Goal: Information Seeking & Learning: Learn about a topic

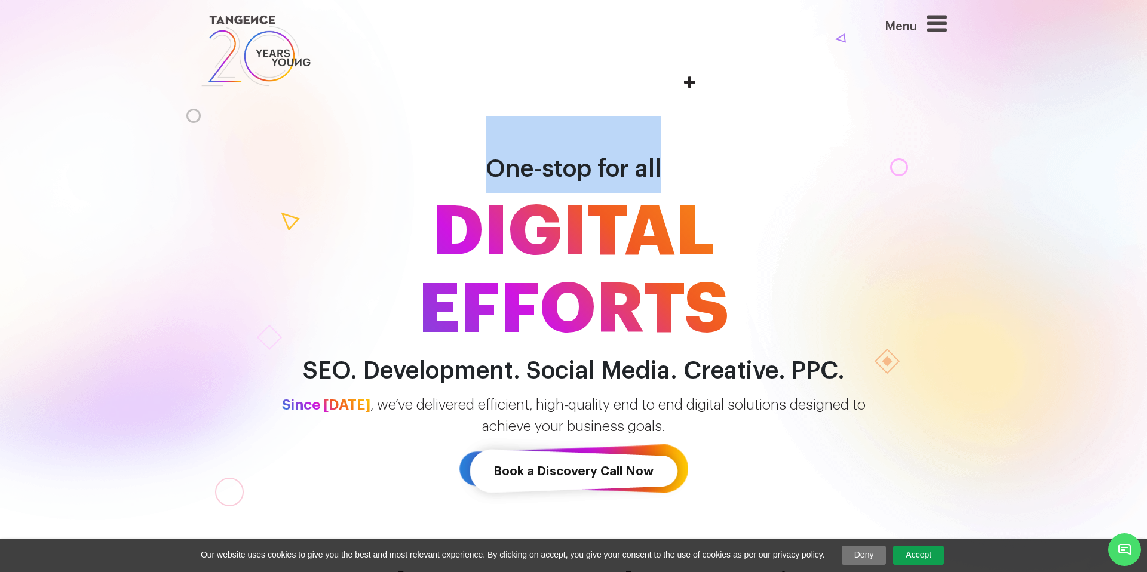
drag, startPoint x: 482, startPoint y: 164, endPoint x: 706, endPoint y: 159, distance: 223.5
click at [706, 159] on h1 "One-stop for all DIGITAL EFFORTS" at bounding box center [573, 232] width 681 height 233
drag, startPoint x: 485, startPoint y: 170, endPoint x: 716, endPoint y: 170, distance: 230.6
click at [716, 170] on h1 "One-stop for all DIGITAL EFFORTS" at bounding box center [573, 232] width 681 height 233
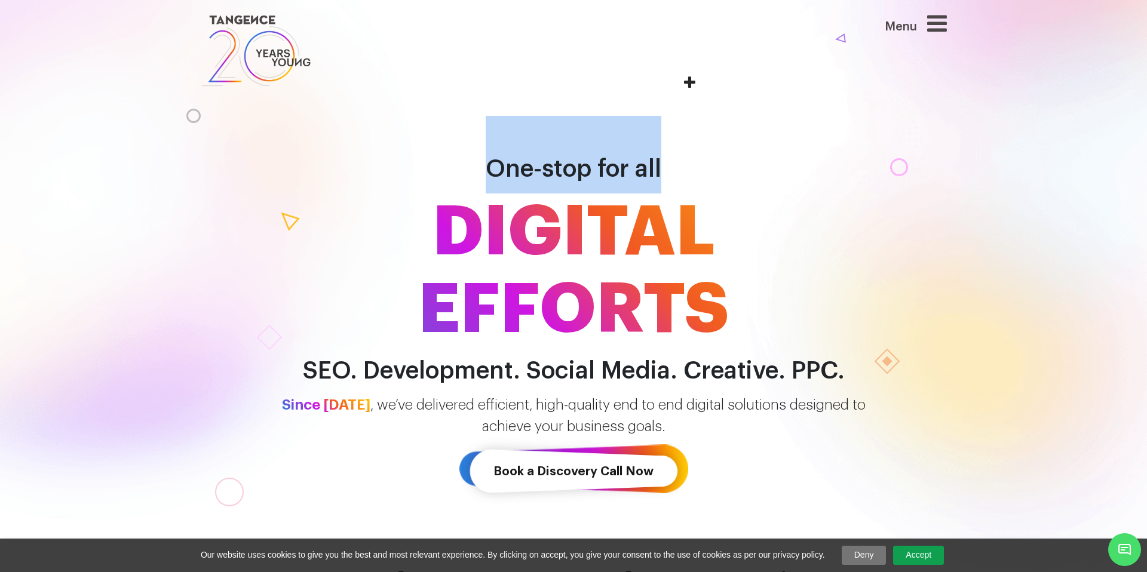
copy span "One-stop for all"
click at [651, 179] on span "One-stop for all" at bounding box center [574, 169] width 176 height 24
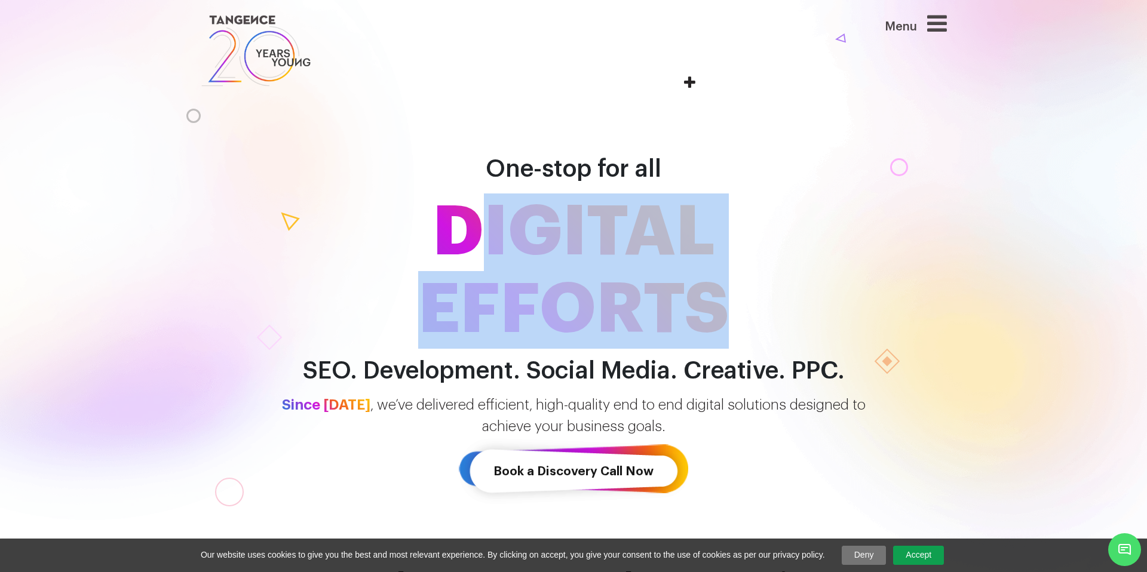
drag, startPoint x: 467, startPoint y: 223, endPoint x: 734, endPoint y: 286, distance: 274.2
click at [734, 286] on span "DIGITAL EFFORTS" at bounding box center [573, 271] width 681 height 155
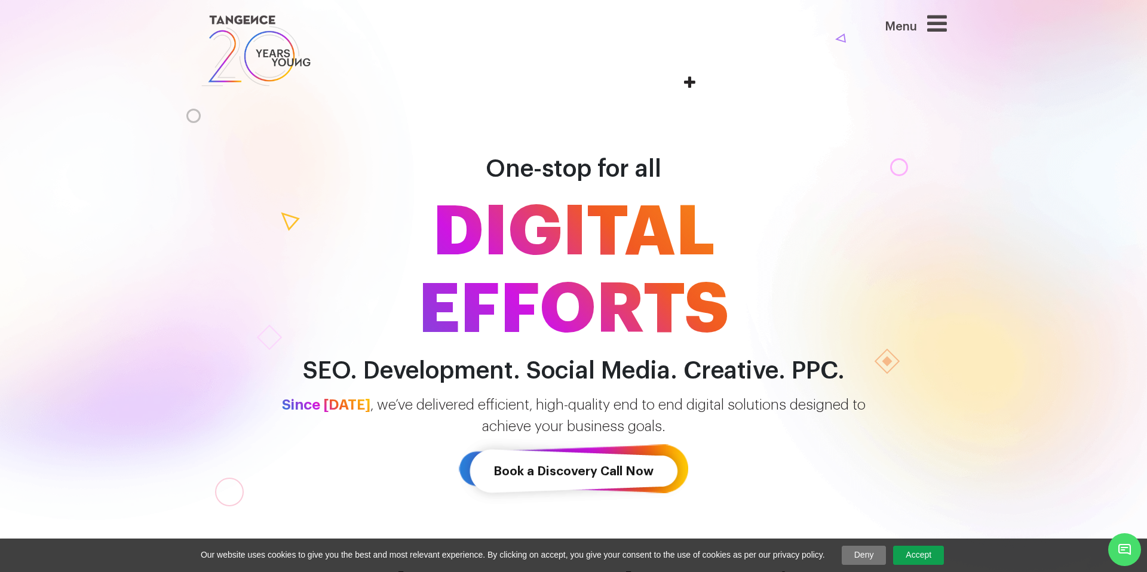
click at [450, 228] on span "DIGITAL EFFORTS" at bounding box center [573, 271] width 681 height 155
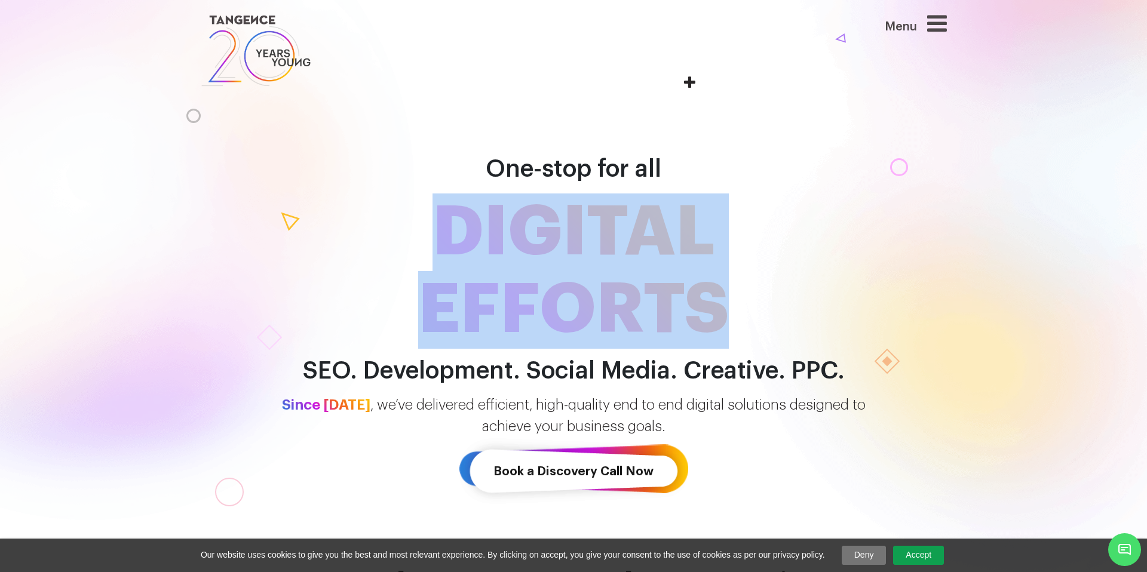
drag, startPoint x: 444, startPoint y: 226, endPoint x: 758, endPoint y: 299, distance: 322.1
click at [758, 299] on span "DIGITAL EFFORTS" at bounding box center [573, 271] width 681 height 155
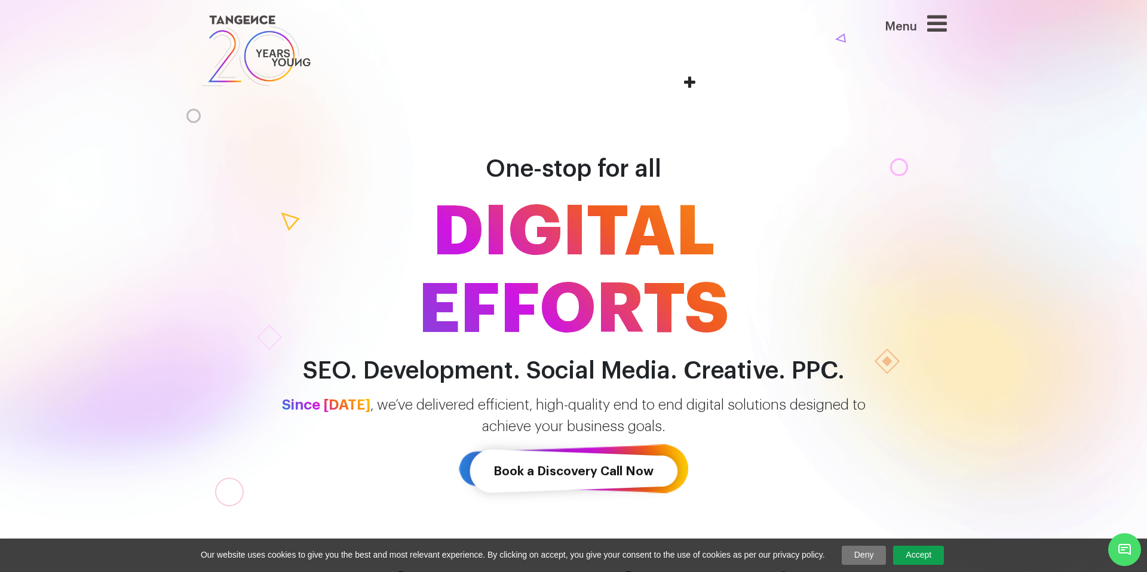
click at [477, 166] on h1 "One-stop for all DIGITAL EFFORTS" at bounding box center [573, 232] width 681 height 233
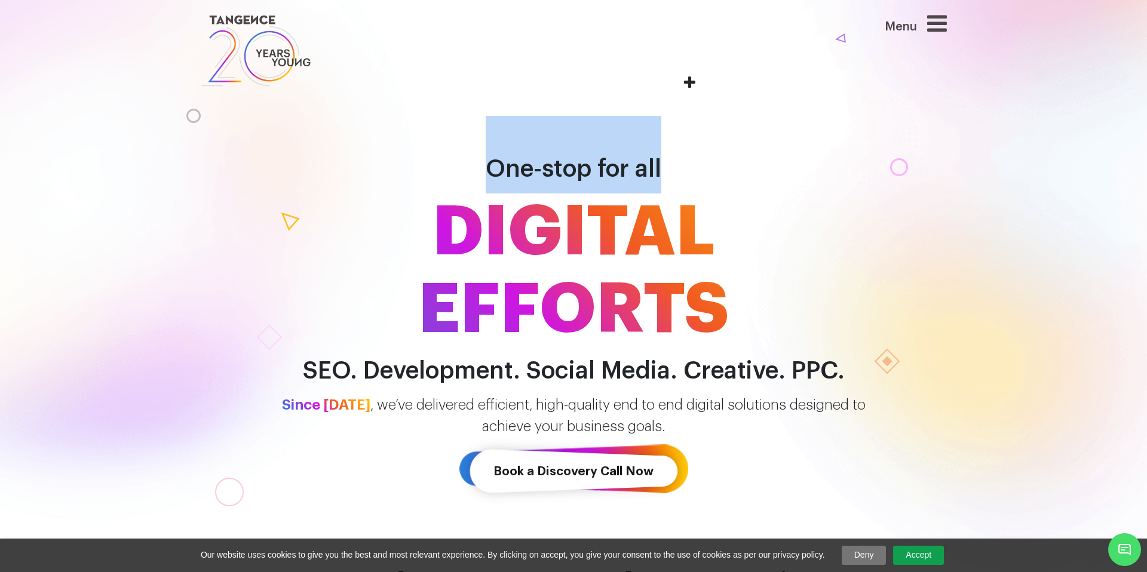
drag, startPoint x: 477, startPoint y: 166, endPoint x: 698, endPoint y: 175, distance: 221.2
click at [698, 175] on h1 "One-stop for all DIGITAL EFFORTS" at bounding box center [573, 232] width 681 height 233
copy span "One-stop for all"
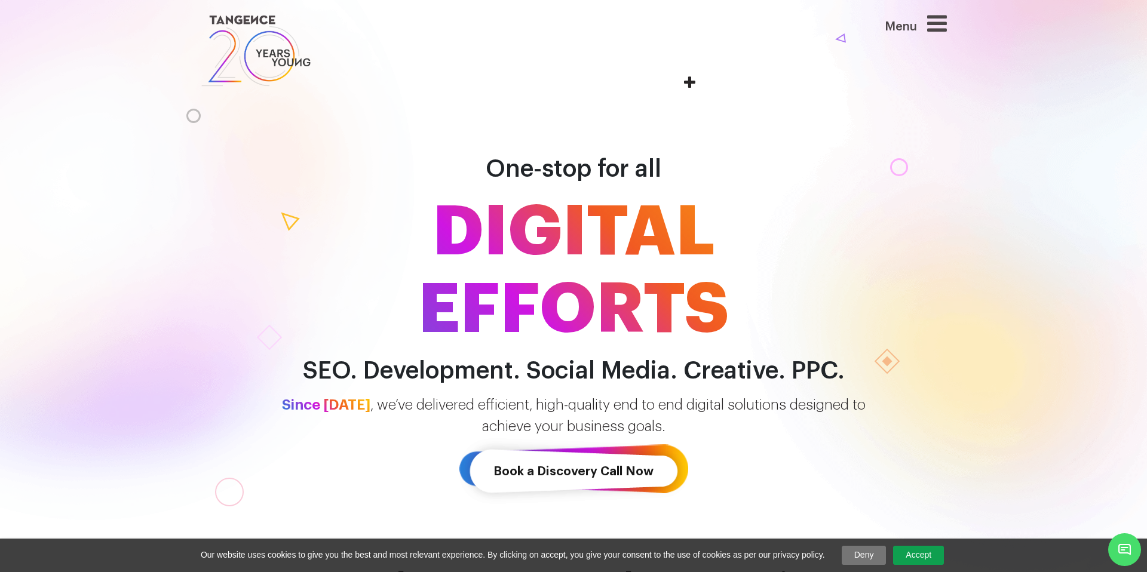
click at [313, 371] on h2 "SEO. Development. Social Media. Creative. PPC." at bounding box center [573, 371] width 681 height 27
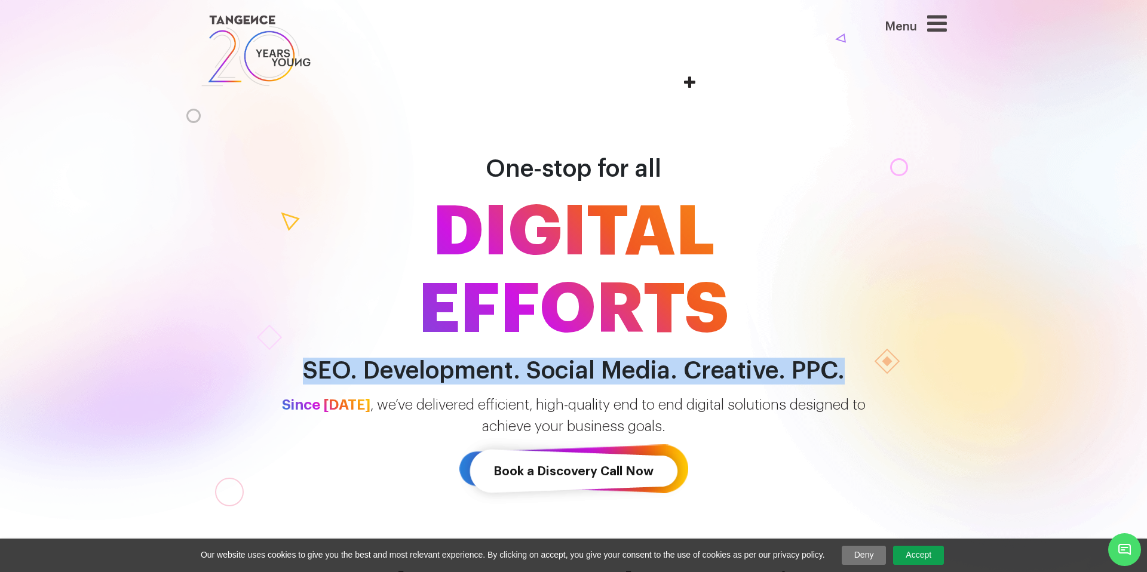
drag, startPoint x: 303, startPoint y: 367, endPoint x: 846, endPoint y: 367, distance: 542.4
click at [846, 367] on h2 "SEO. Development. Social Media. Creative. PPC." at bounding box center [573, 371] width 681 height 27
copy h2 "SEO. Development. Social Media. Creative. PPC."
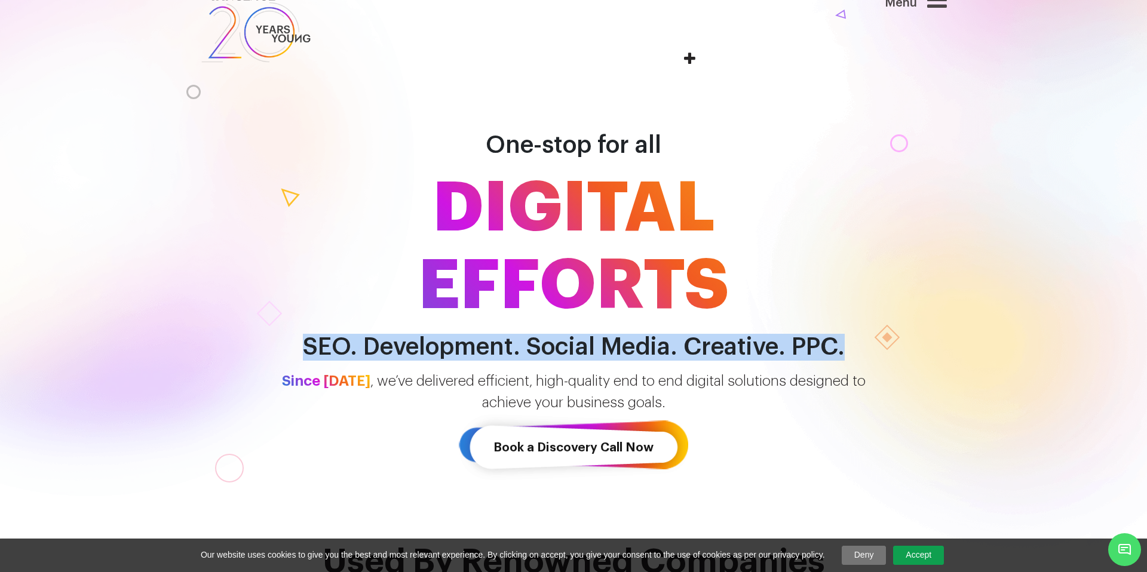
scroll to position [164, 0]
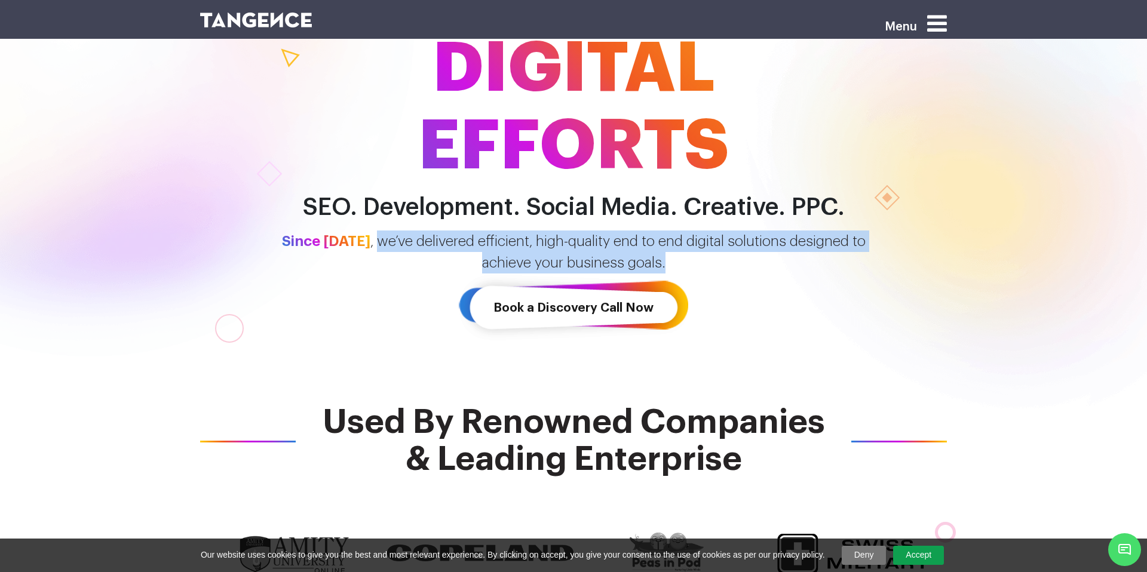
drag, startPoint x: 369, startPoint y: 242, endPoint x: 674, endPoint y: 263, distance: 306.0
click at [674, 263] on p "Since [DATE] , we’ve delivered efficient, high-quality end to end digital solut…" at bounding box center [573, 252] width 681 height 43
copy p "we’ve delivered efficient, high-quality end to end digital solutions designed t…"
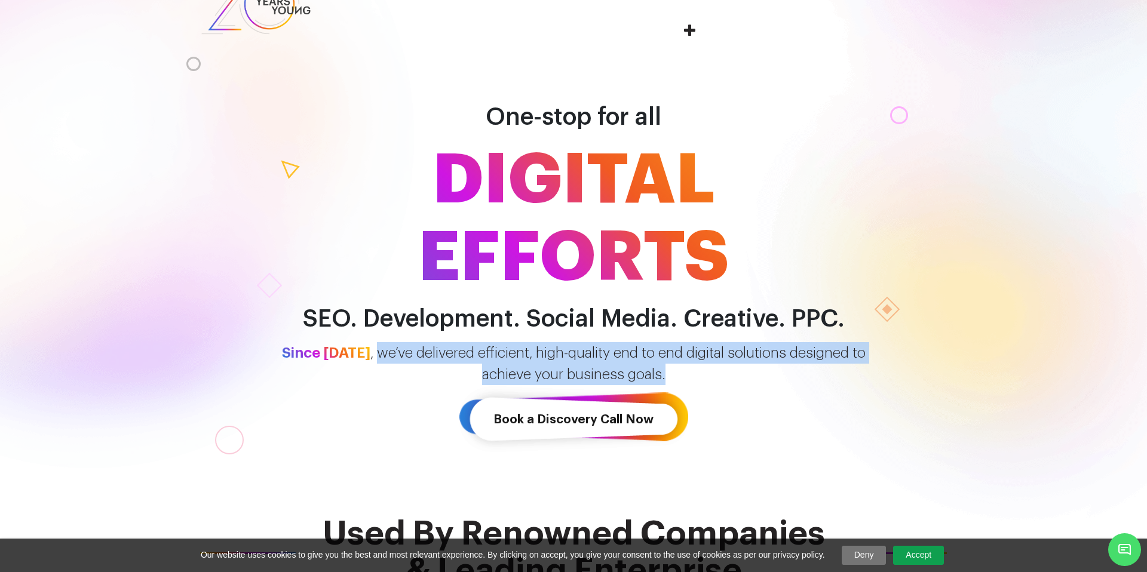
scroll to position [50, 0]
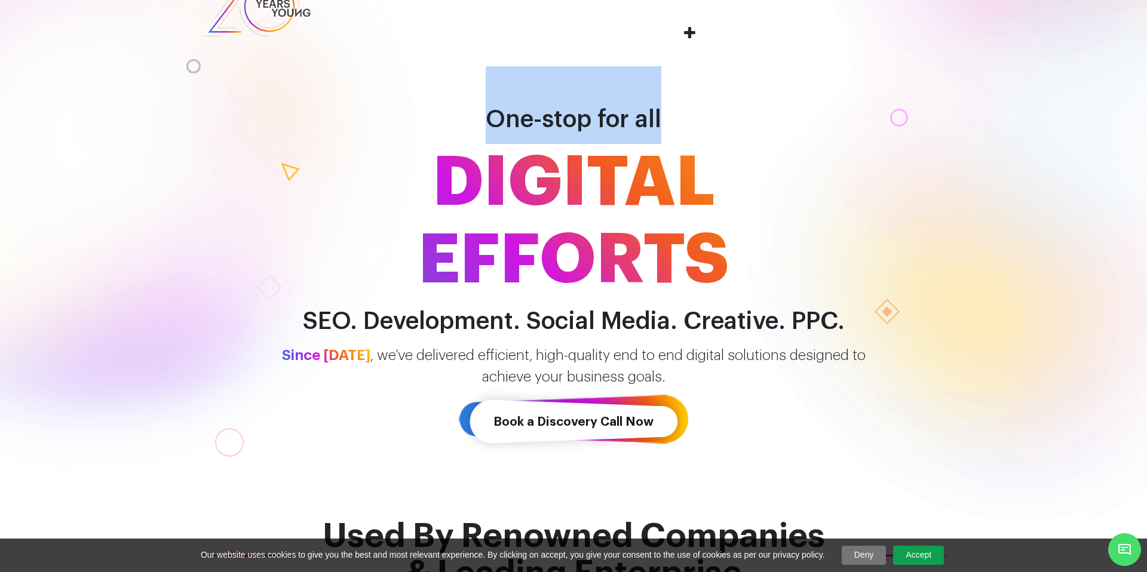
drag, startPoint x: 492, startPoint y: 124, endPoint x: 666, endPoint y: 116, distance: 174.0
click at [666, 116] on h1 "One-stop for all DIGITAL EFFORTS" at bounding box center [573, 182] width 681 height 233
copy span "One-stop for all"
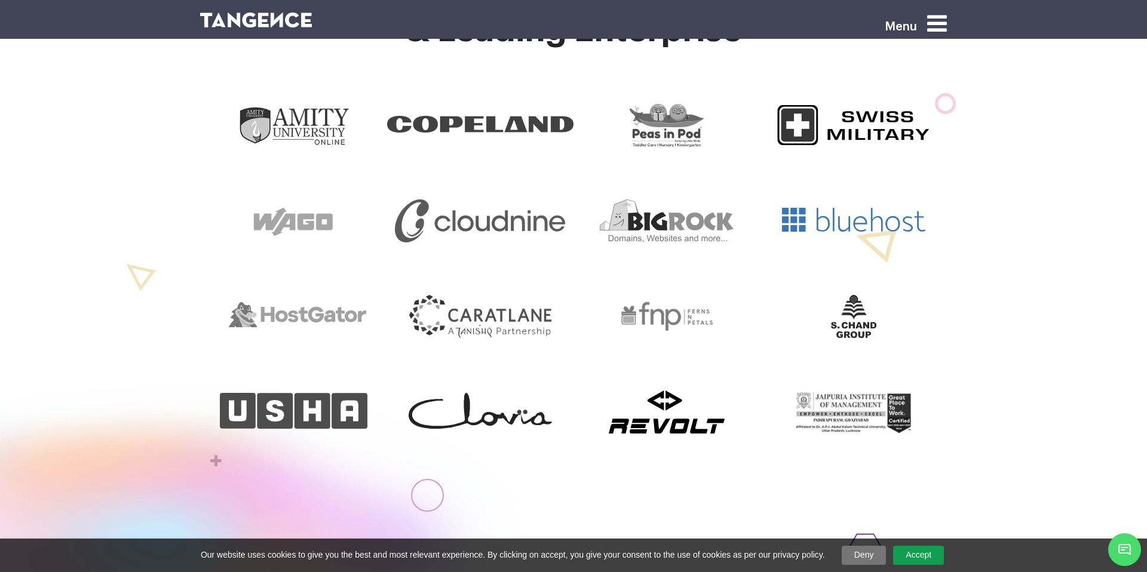
scroll to position [598, 0]
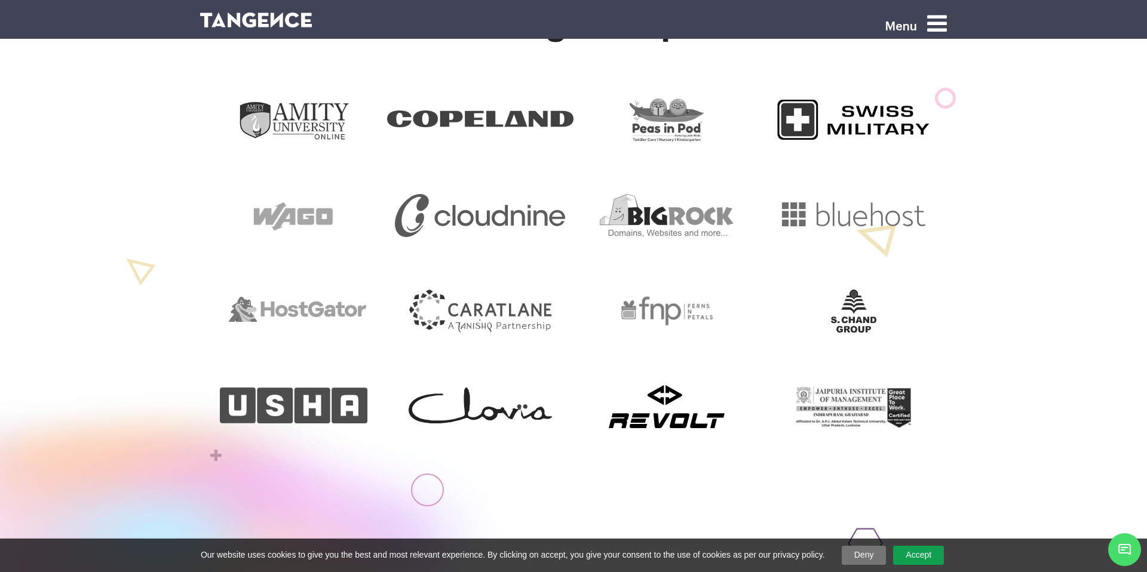
click at [909, 552] on link "Accept" at bounding box center [918, 555] width 51 height 19
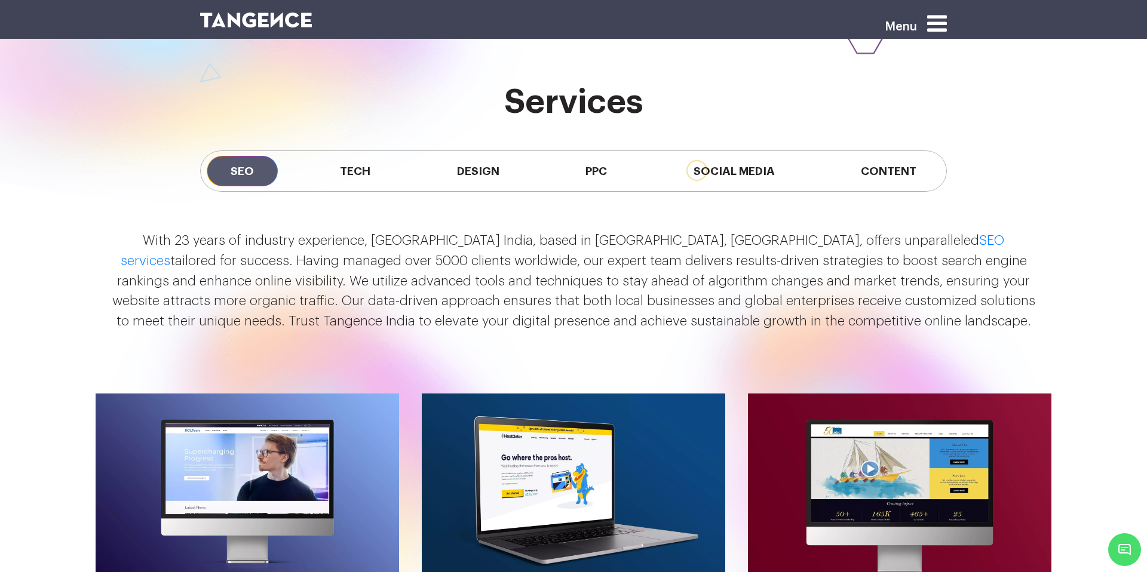
scroll to position [1112, 0]
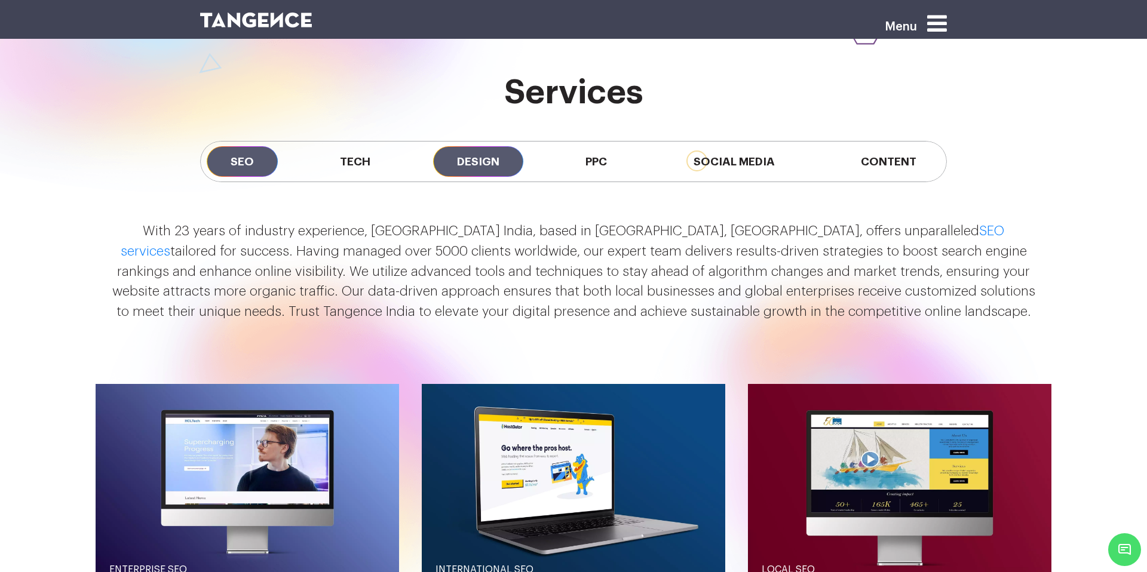
click at [492, 158] on span "Design" at bounding box center [478, 161] width 90 height 30
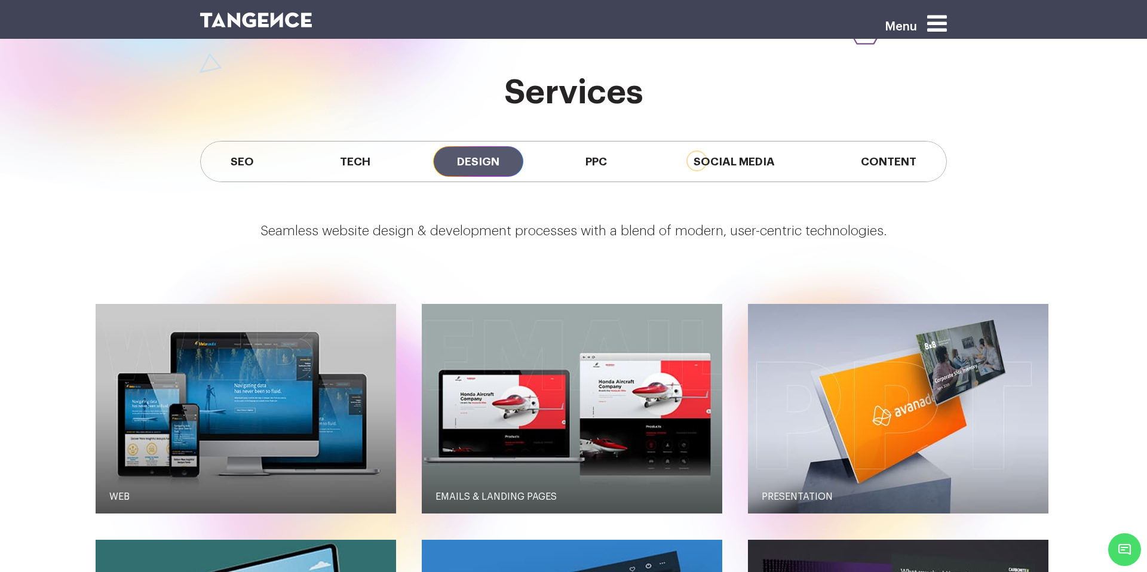
click at [398, 158] on div "SEO Tech Design PPC Social Media Content" at bounding box center [573, 161] width 747 height 41
click at [365, 158] on span "Tech" at bounding box center [355, 161] width 78 height 30
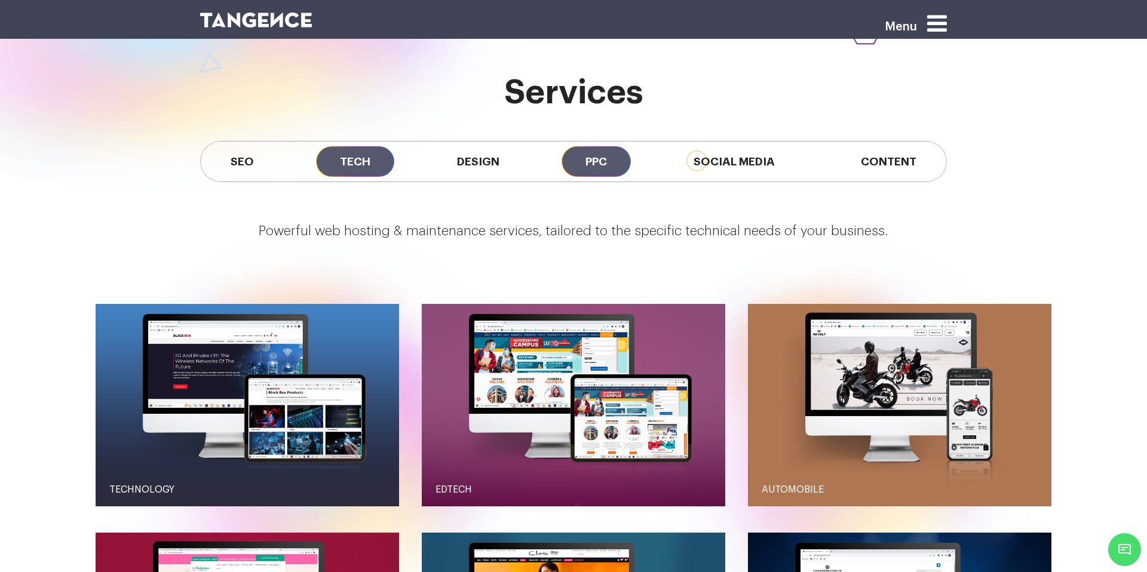
click at [618, 164] on span "PPC" at bounding box center [596, 161] width 69 height 30
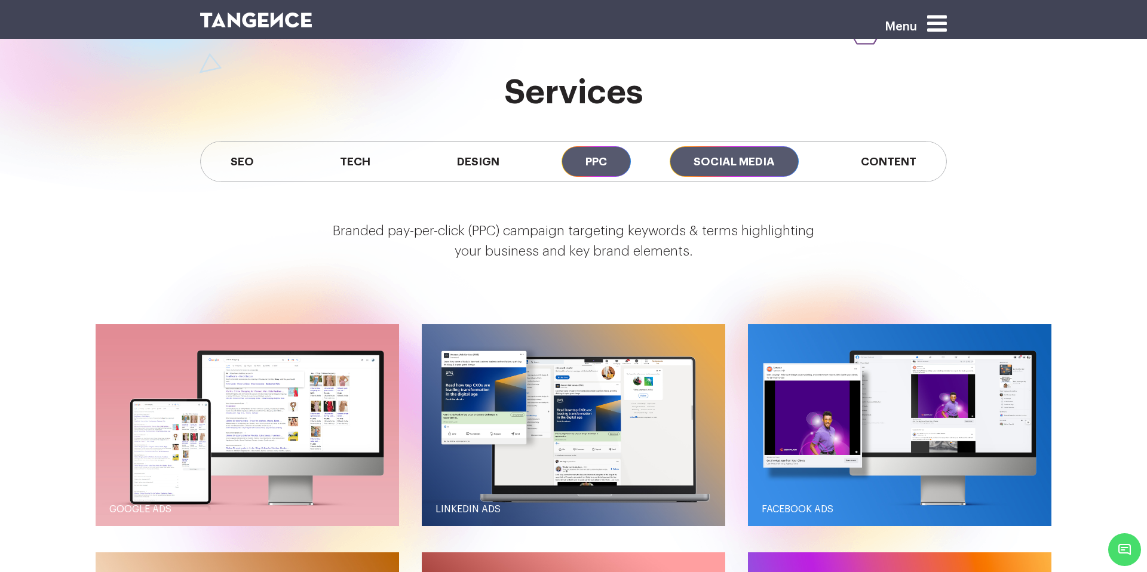
click at [724, 163] on span "Social Media" at bounding box center [734, 161] width 129 height 30
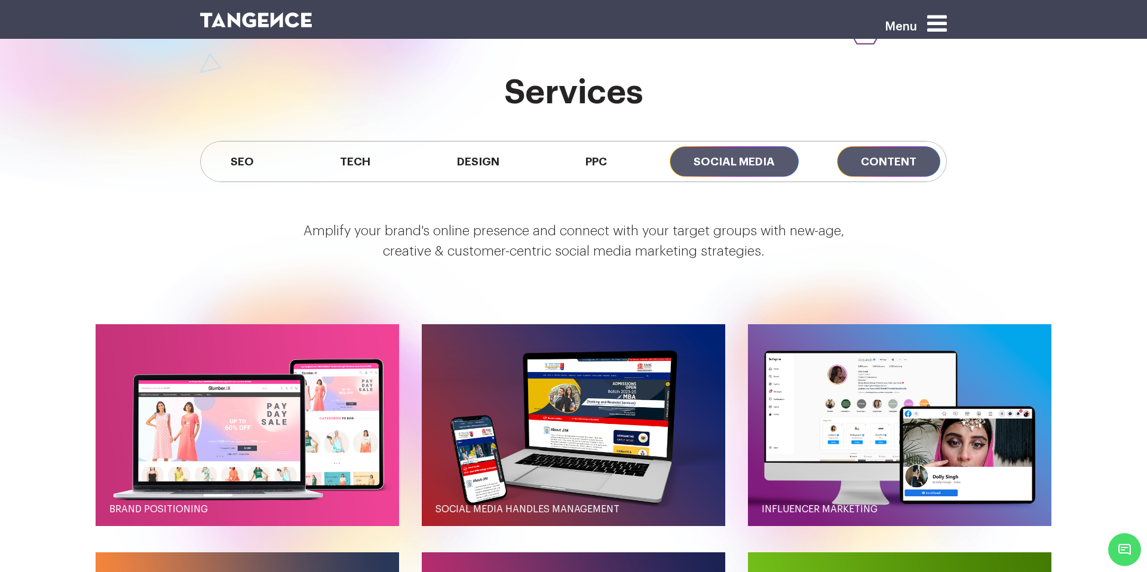
click at [891, 158] on span "Content" at bounding box center [888, 161] width 103 height 30
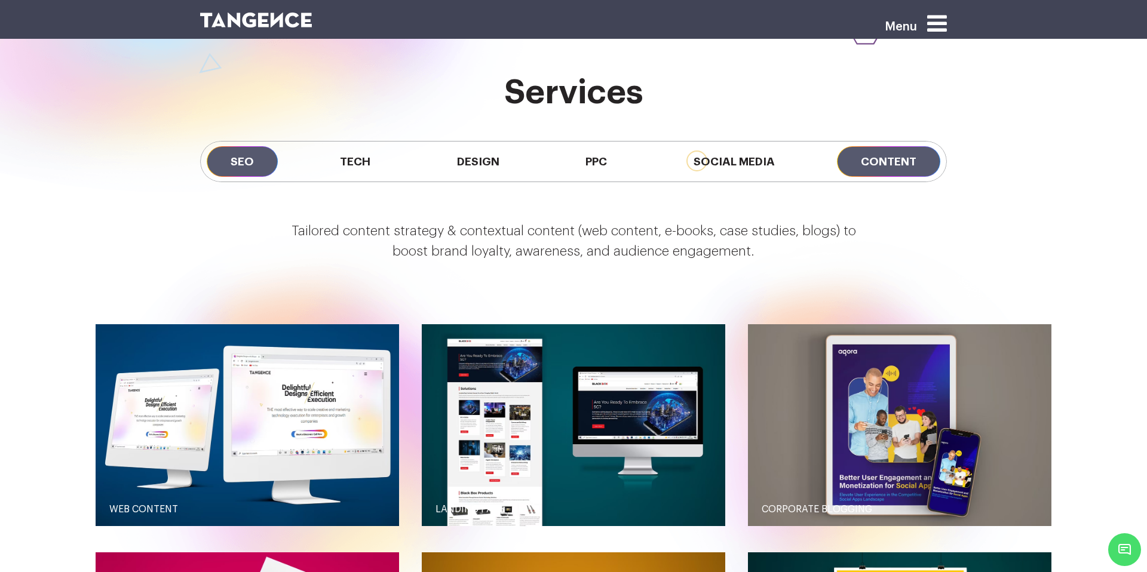
click at [238, 165] on span "SEO" at bounding box center [242, 161] width 71 height 30
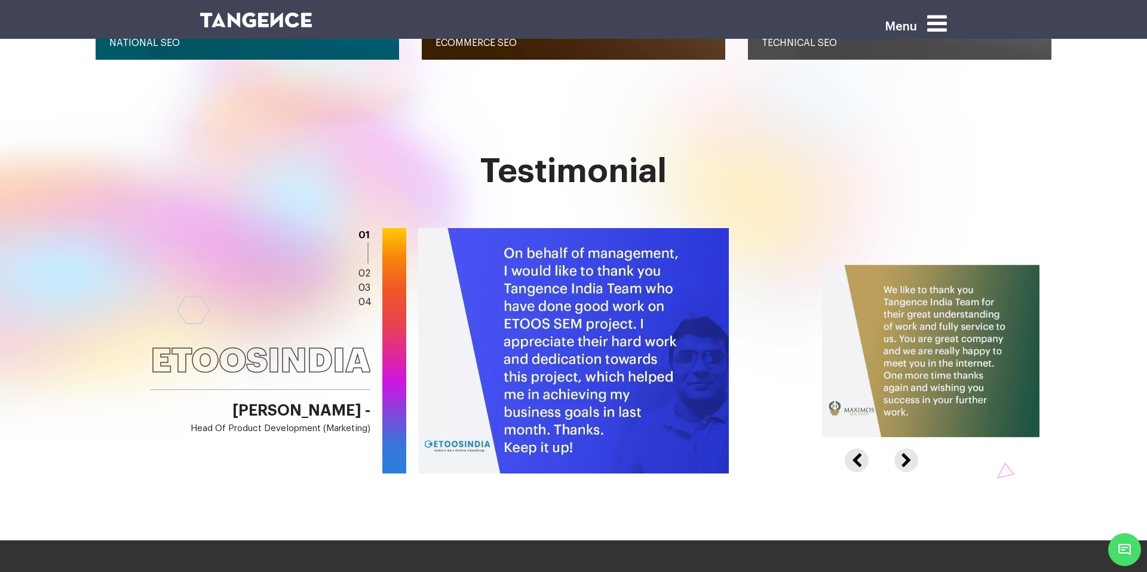
scroll to position [1872, 0]
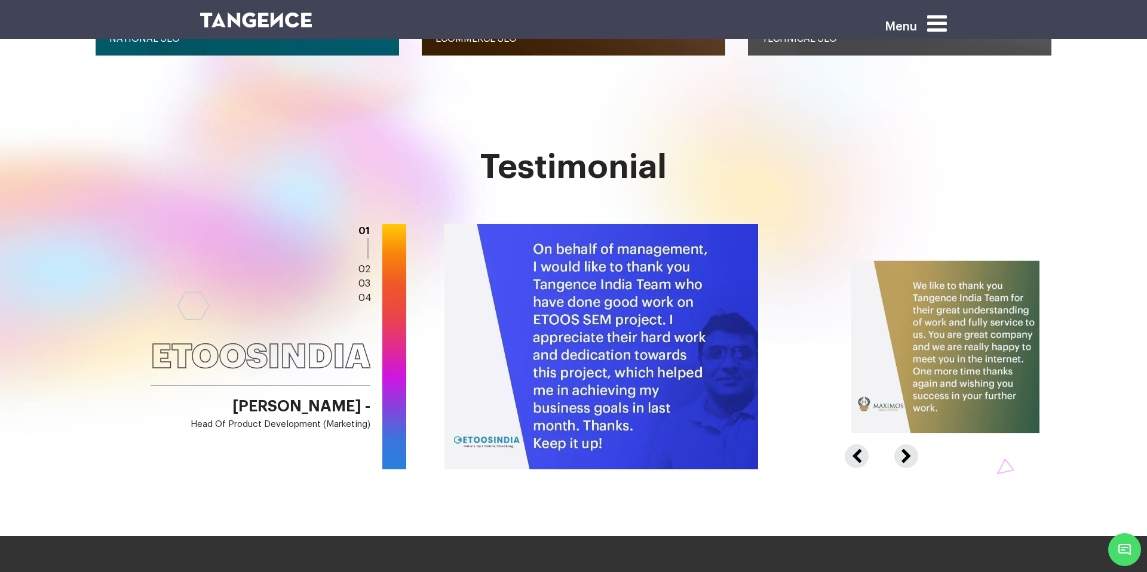
drag, startPoint x: 550, startPoint y: 275, endPoint x: 595, endPoint y: 329, distance: 70.4
click at [595, 329] on img at bounding box center [601, 347] width 314 height 249
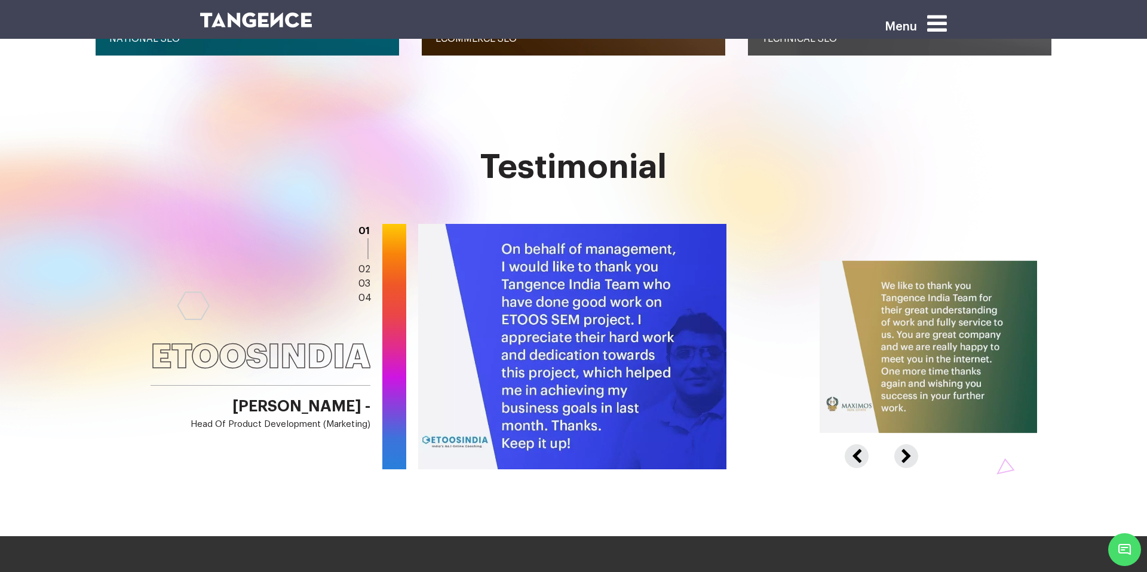
drag, startPoint x: 565, startPoint y: 438, endPoint x: 502, endPoint y: 299, distance: 152.4
click at [502, 299] on img at bounding box center [570, 347] width 314 height 249
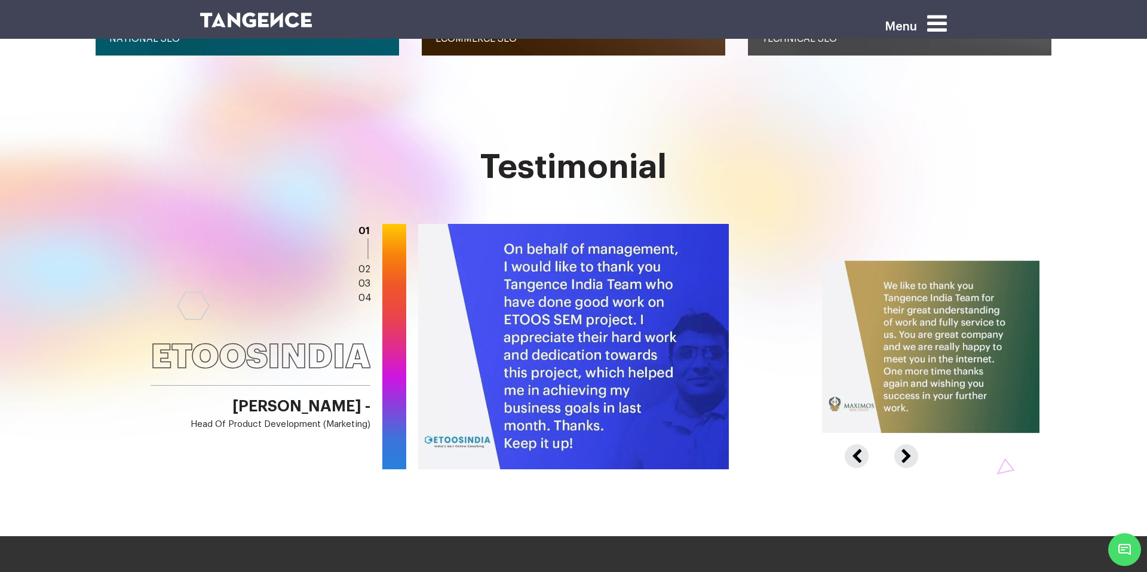
click at [900, 455] on button "Next" at bounding box center [904, 449] width 21 height 11
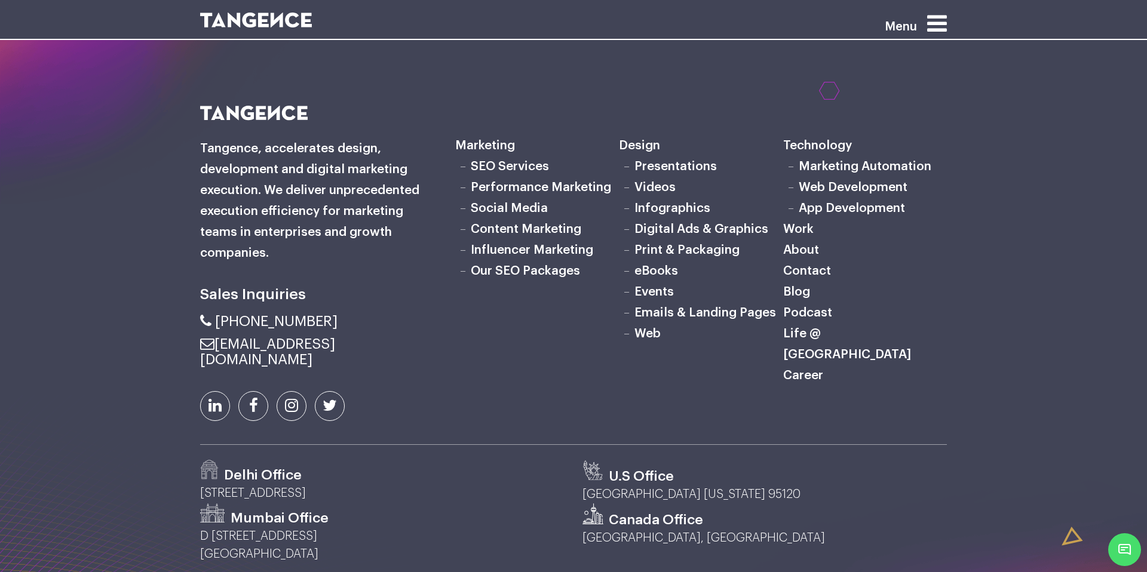
scroll to position [3909, 0]
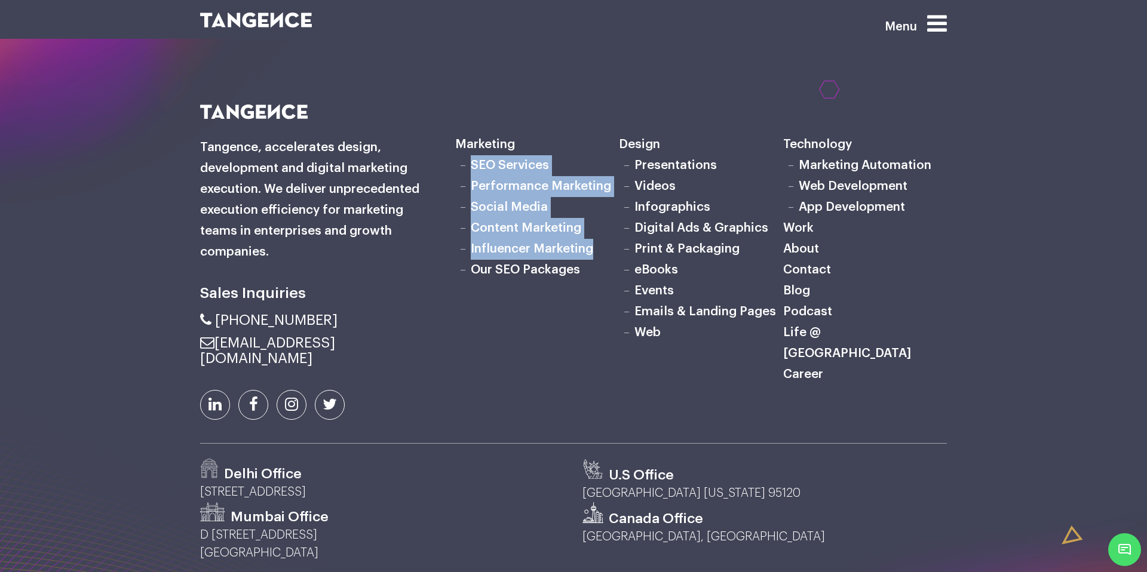
drag, startPoint x: 599, startPoint y: 322, endPoint x: 475, endPoint y: 236, distance: 150.6
click at [474, 237] on ul "SEO Services Performance Marketing Social Media Content Marketing Influencer Ma…" at bounding box center [537, 217] width 164 height 125
copy ul "SEO Services Performance Marketing Social Media Content Marketing Influencer Ma…"
